Goal: Check status: Check status

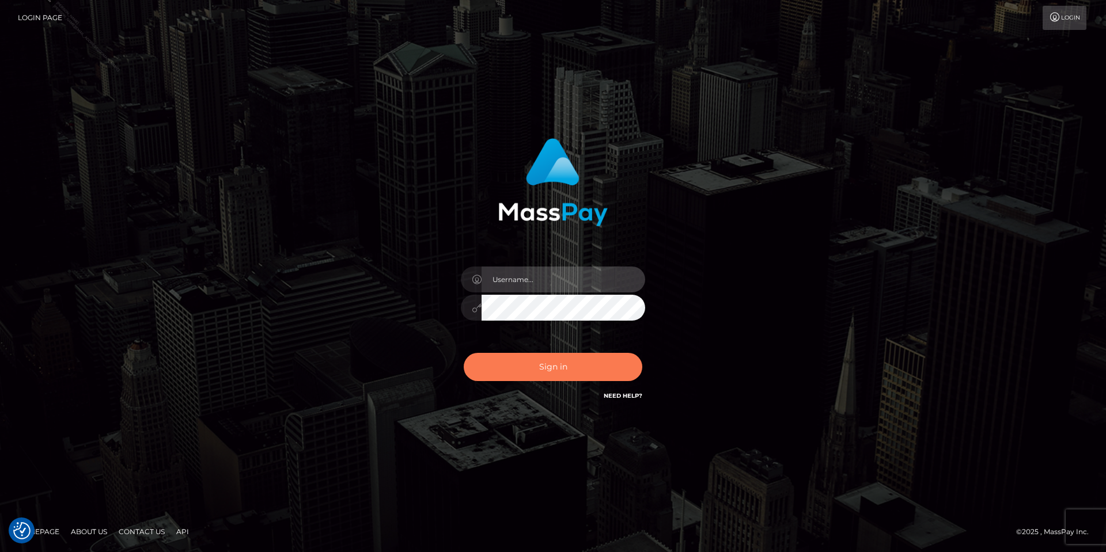
type input "[PERSON_NAME].Silversocial"
click at [554, 370] on button "Sign in" at bounding box center [553, 367] width 179 height 28
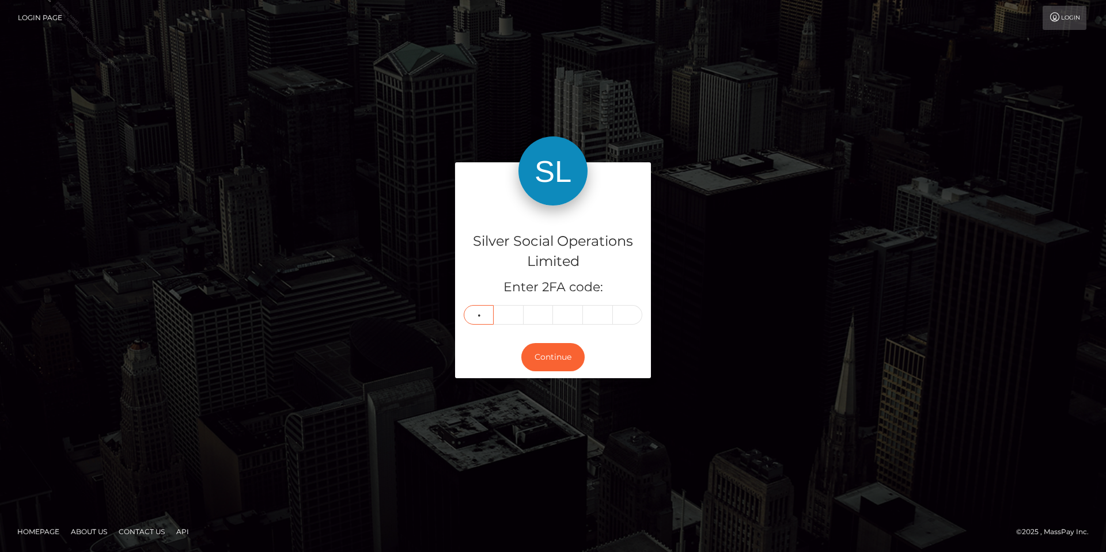
type input "7"
type input "8"
type input "2"
type input "5"
type input "2"
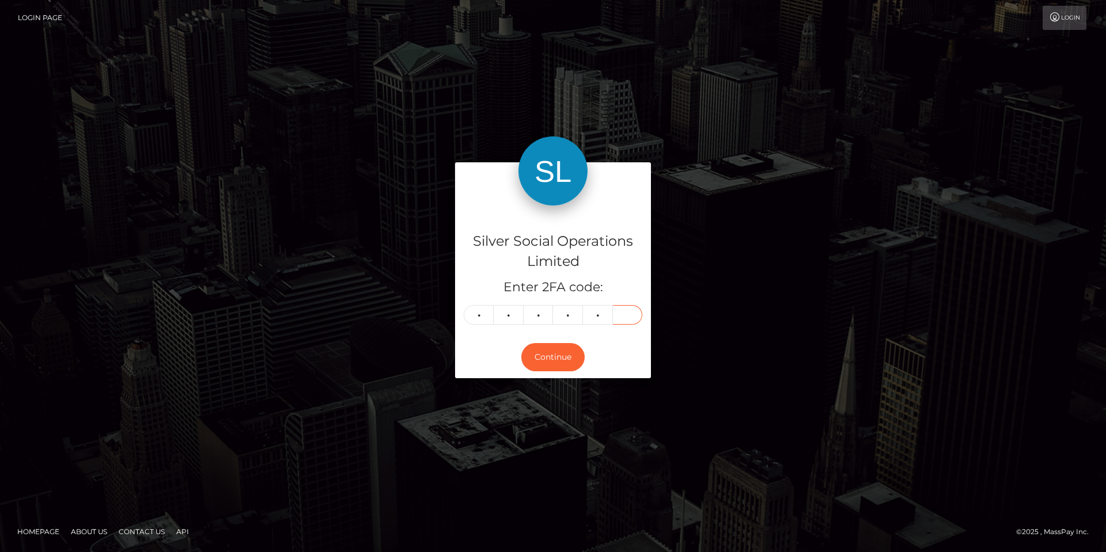
type input "0"
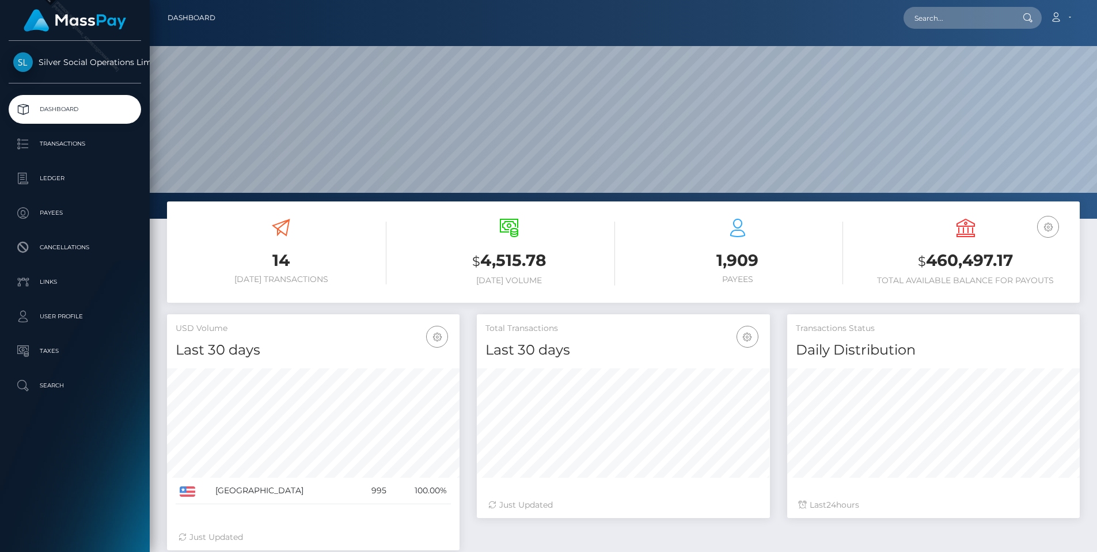
scroll to position [204, 293]
drag, startPoint x: 1016, startPoint y: 262, endPoint x: 931, endPoint y: 255, distance: 85.5
click at [931, 255] on h3 "$ 460,497.17" at bounding box center [965, 261] width 211 height 24
copy h3 "460,497.17"
